Goal: Transaction & Acquisition: Obtain resource

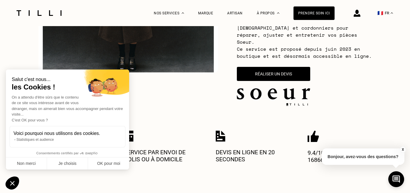
scroll to position [158, 0]
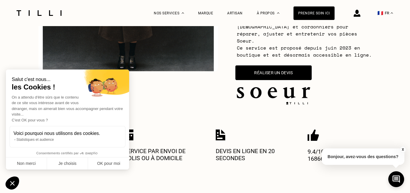
click at [288, 65] on button "Réaliser un devis" at bounding box center [273, 72] width 76 height 15
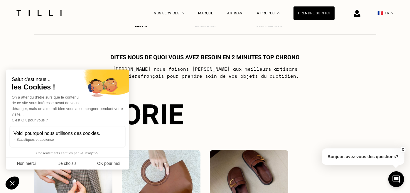
scroll to position [343, 0]
click at [56, 162] on button "Je choisis" at bounding box center [67, 163] width 41 height 12
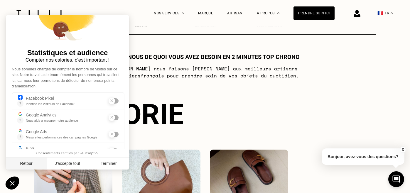
click at [25, 164] on button "Retour" at bounding box center [26, 163] width 41 height 12
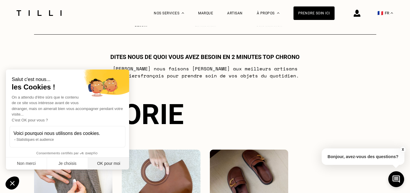
click at [106, 164] on button "OK pour moi" at bounding box center [108, 163] width 41 height 12
checkbox input "true"
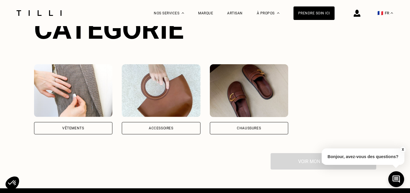
scroll to position [426, 0]
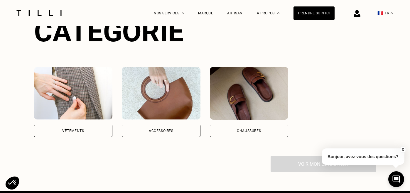
click at [74, 126] on div "Vêtements" at bounding box center [73, 131] width 79 height 12
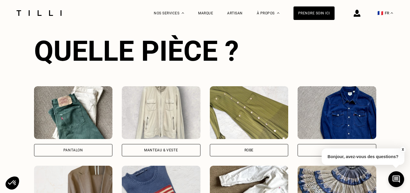
scroll to position [572, 0]
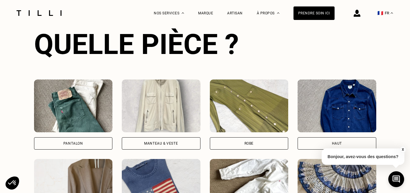
click at [79, 140] on div "Pantalon" at bounding box center [73, 143] width 79 height 12
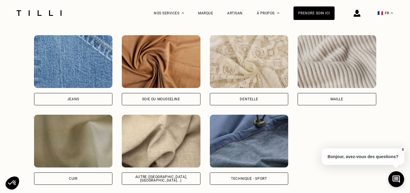
scroll to position [974, 0]
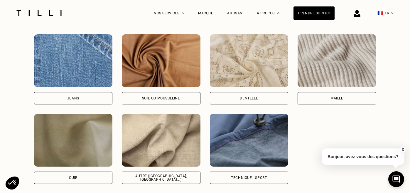
click at [332, 96] on div "Maille" at bounding box center [336, 98] width 13 height 4
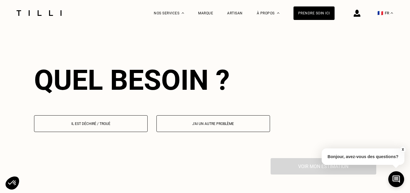
scroll to position [1133, 0]
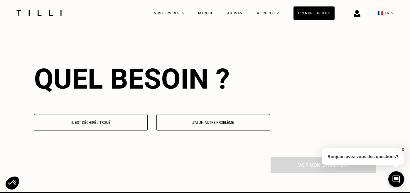
click at [223, 120] on p "J‘ai un autre problème" at bounding box center [212, 122] width 107 height 4
select select "FR"
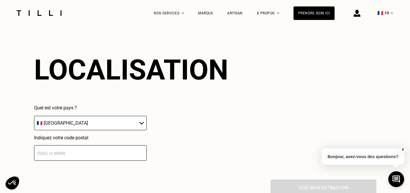
scroll to position [1257, 0]
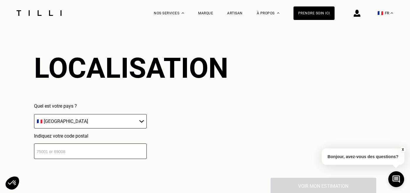
click at [128, 114] on select "🇩🇪 [GEOGRAPHIC_DATA] 🇦🇹 [GEOGRAPHIC_DATA] 🇧🇪 [GEOGRAPHIC_DATA] 🇧🇬 Bulgarie 🇨🇾 C…" at bounding box center [90, 121] width 113 height 14
click at [34, 114] on select "🇩🇪 [GEOGRAPHIC_DATA] 🇦🇹 [GEOGRAPHIC_DATA] 🇧🇪 [GEOGRAPHIC_DATA] 🇧🇬 Bulgarie 🇨🇾 C…" at bounding box center [90, 121] width 113 height 14
click at [122, 143] on input "number" at bounding box center [90, 151] width 113 height 16
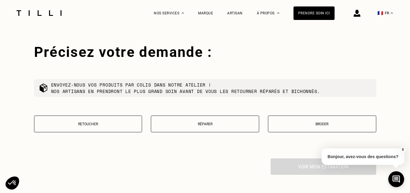
scroll to position [1391, 0]
type input "21800"
click at [119, 120] on button "Retoucher" at bounding box center [88, 123] width 108 height 17
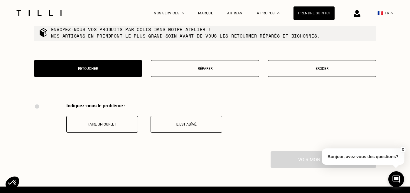
scroll to position [1444, 0]
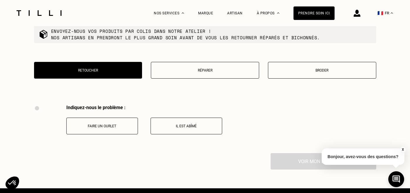
click at [119, 124] on p "Faire un ourlet" at bounding box center [101, 126] width 65 height 4
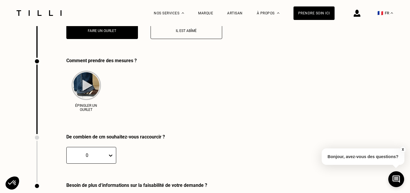
scroll to position [1554, 0]
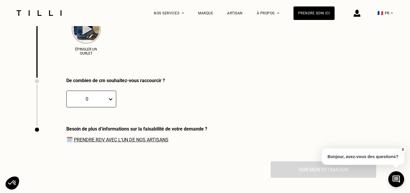
click at [109, 96] on icon at bounding box center [111, 99] width 6 height 6
click at [73, 166] on div "6" at bounding box center [77, 170] width 23 height 11
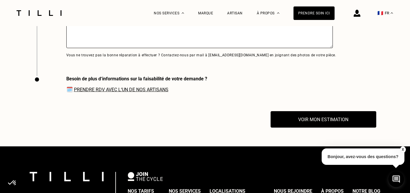
scroll to position [1729, 0]
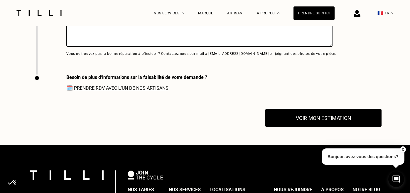
click at [280, 109] on button "Voir mon estimation" at bounding box center [323, 118] width 116 height 18
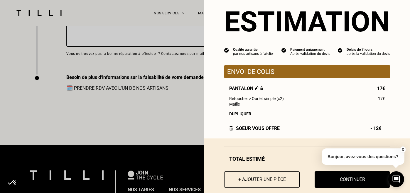
scroll to position [23, 0]
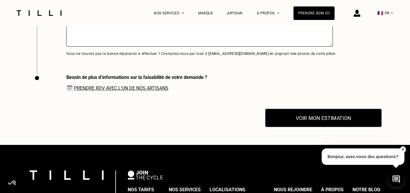
click at [302, 109] on button "Voir mon estimation" at bounding box center [323, 118] width 116 height 18
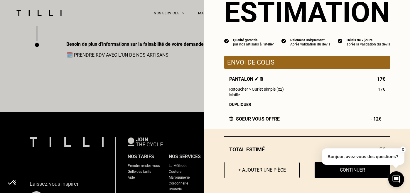
scroll to position [1764, 0]
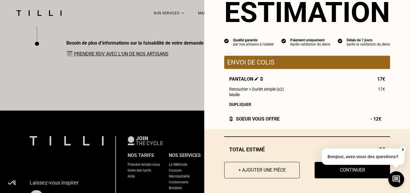
click at [402, 150] on button "X" at bounding box center [402, 149] width 6 height 6
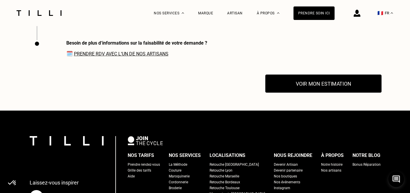
click at [327, 75] on button "Voir mon estimation" at bounding box center [323, 84] width 116 height 18
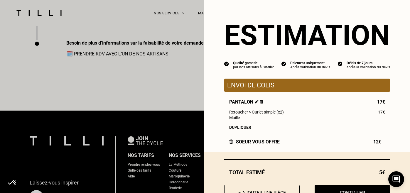
scroll to position [23, 0]
